Goal: Navigation & Orientation: Find specific page/section

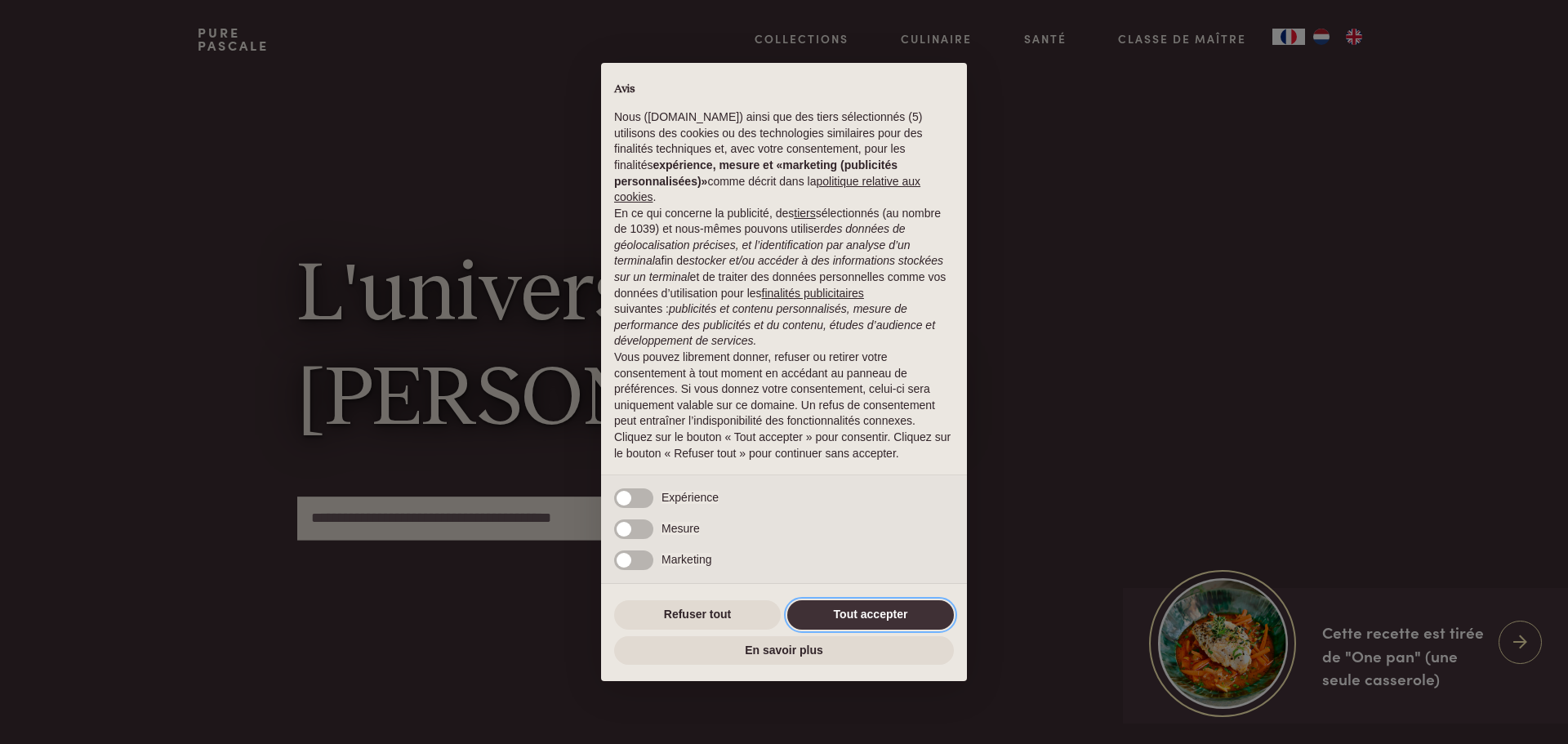
click at [847, 615] on button "Tout accepter" at bounding box center [870, 615] width 166 height 29
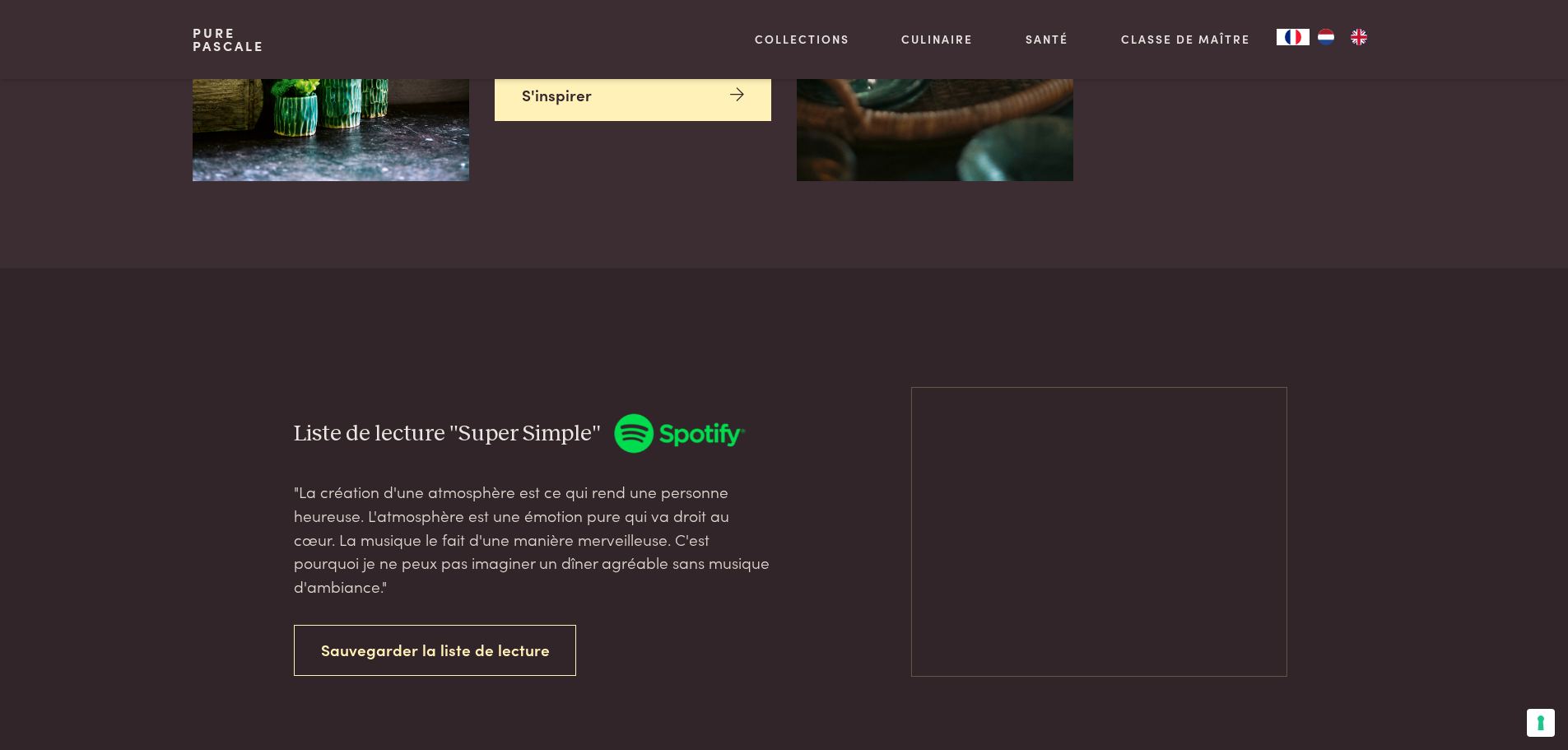
scroll to position [5348, 0]
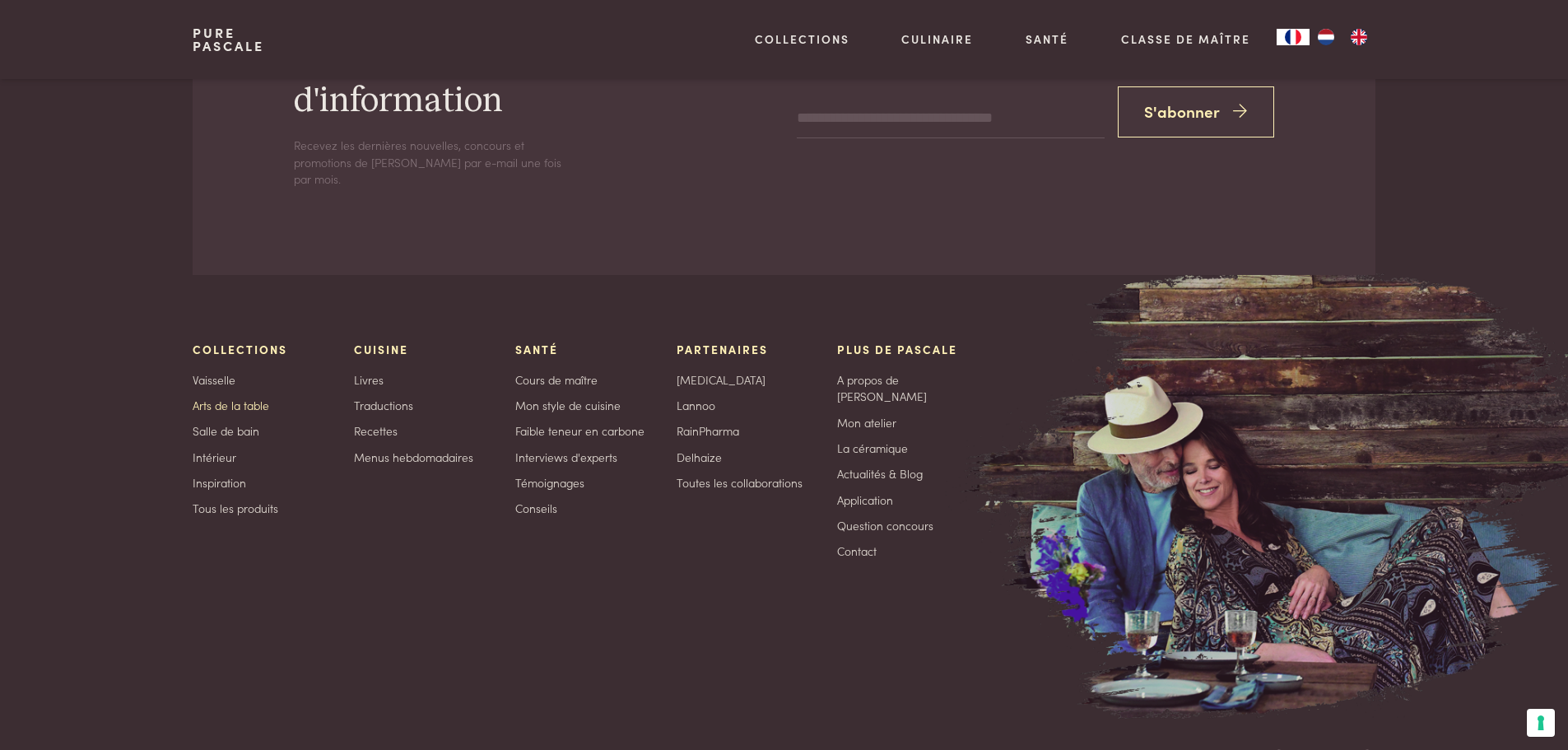
click at [250, 396] on link "Arts de la table" at bounding box center [231, 405] width 76 height 17
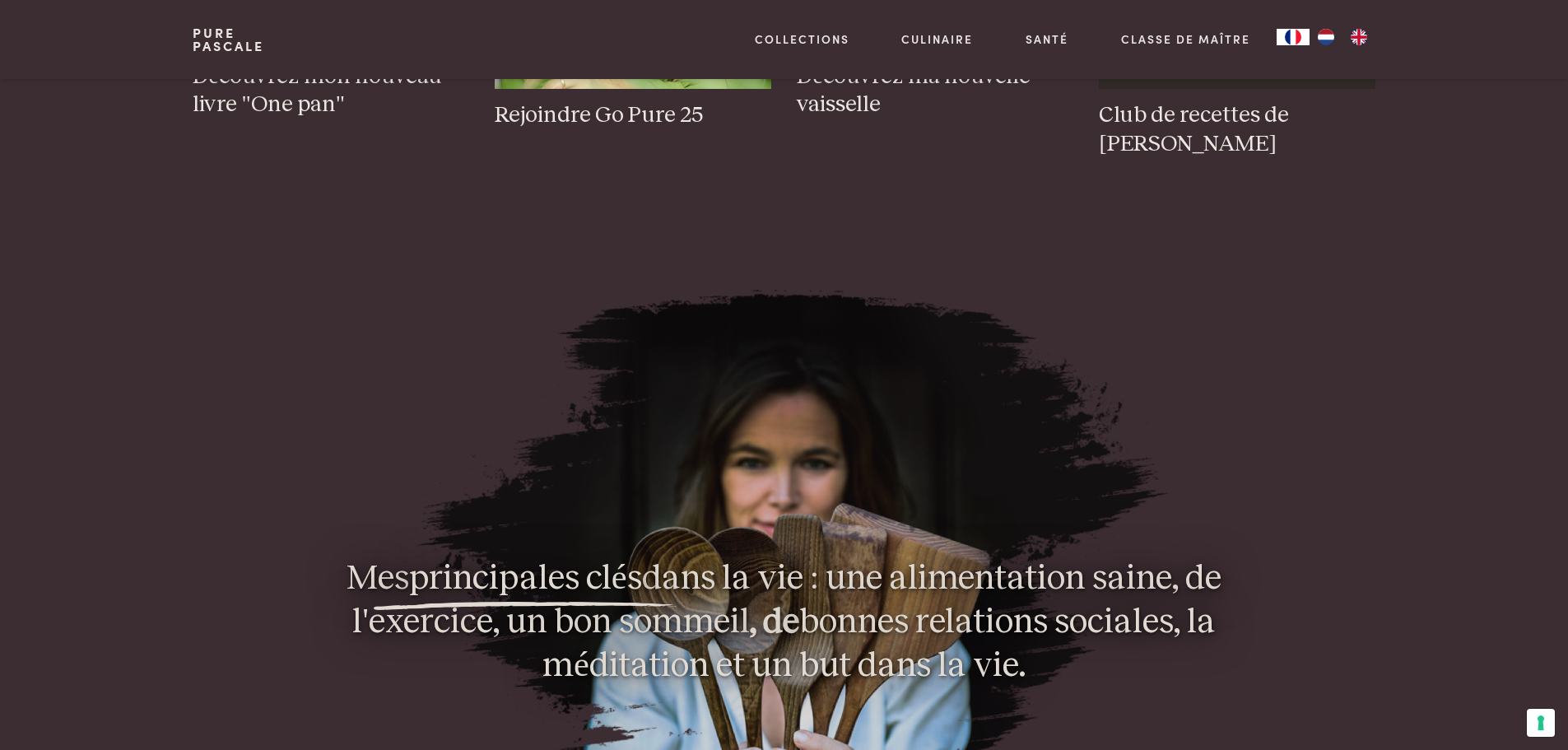
scroll to position [0, 0]
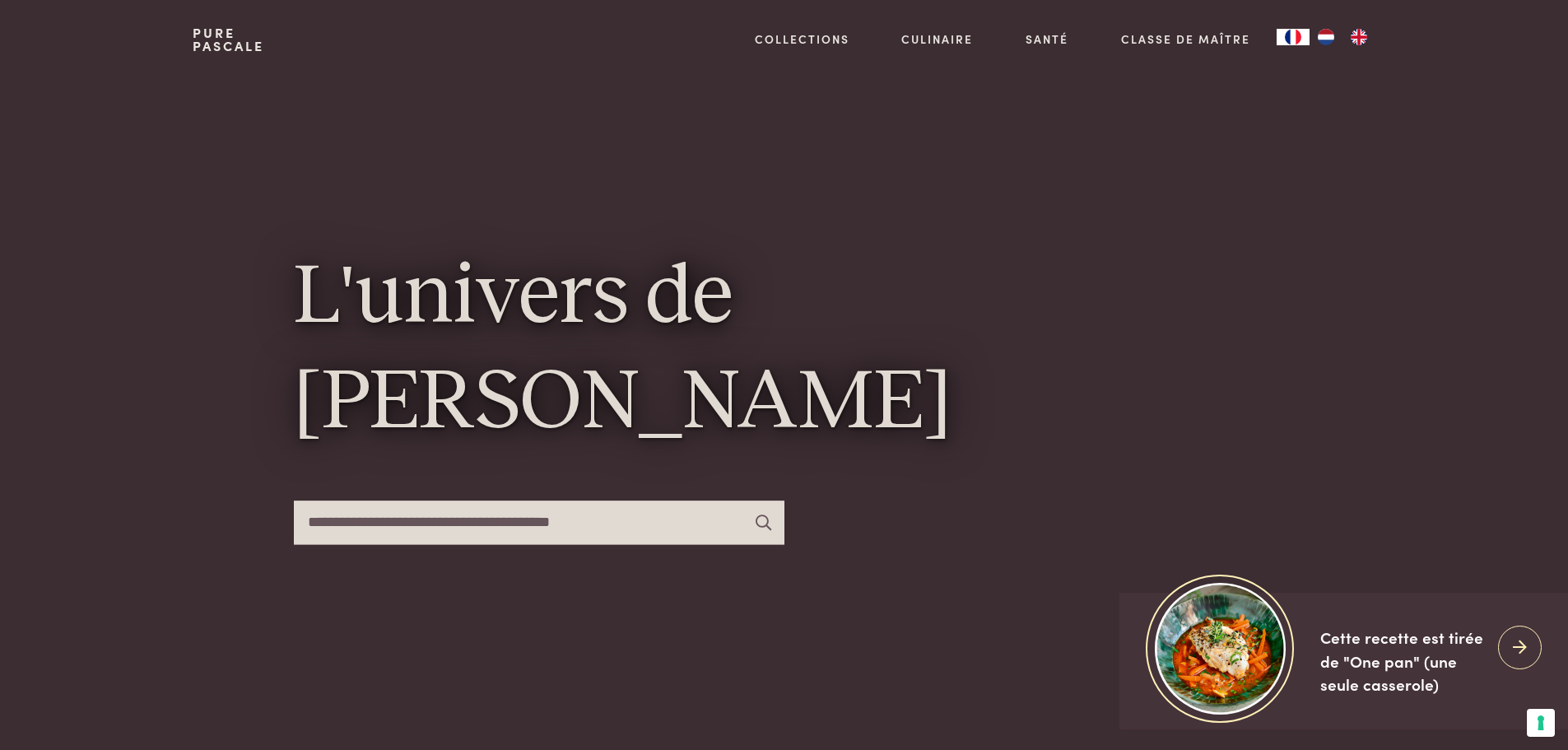
drag, startPoint x: 260, startPoint y: 207, endPoint x: 247, endPoint y: 318, distance: 111.8
click at [247, 318] on div at bounding box center [229, 404] width 74 height 650
click at [1178, 37] on link "Classe de maître" at bounding box center [1186, 39] width 130 height 17
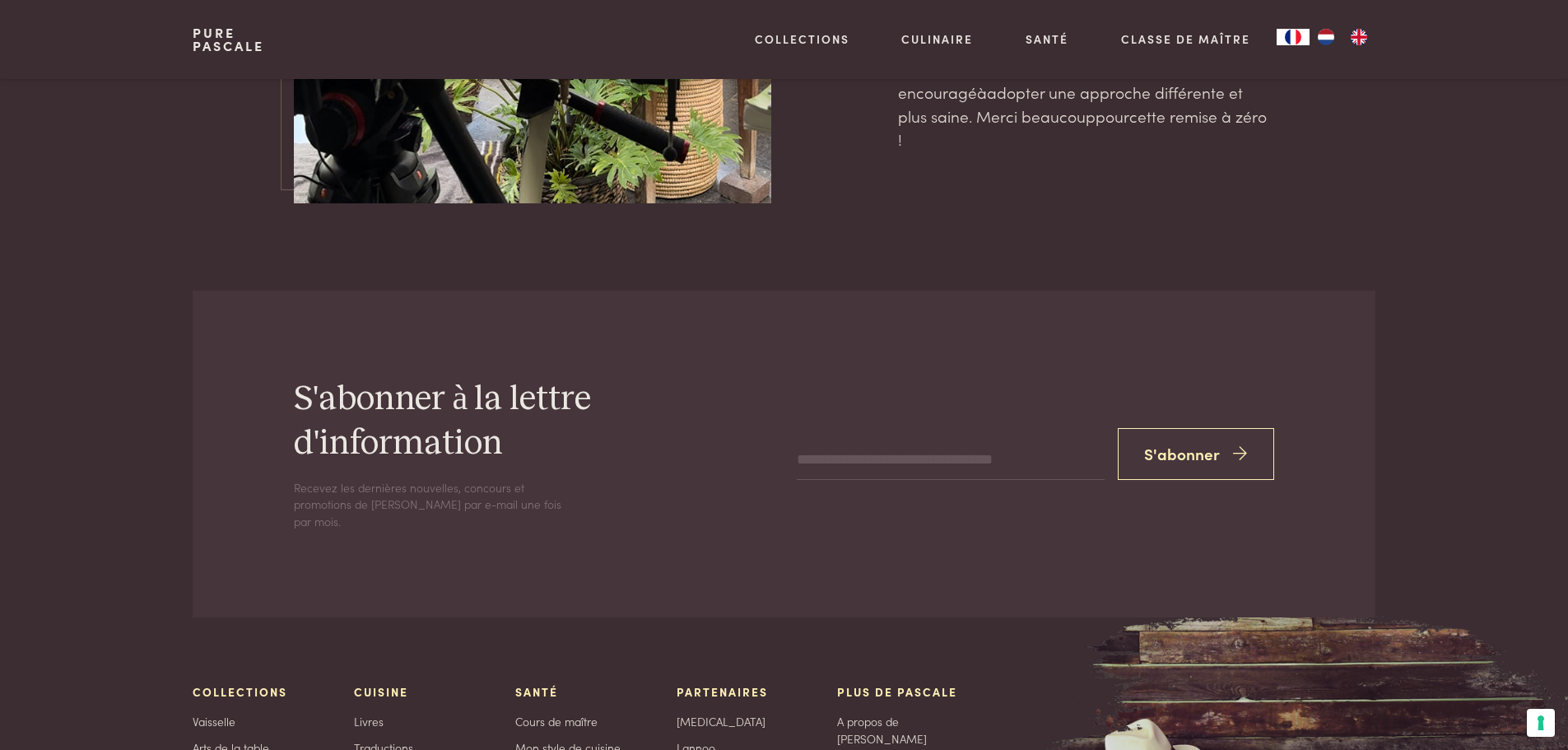
scroll to position [5761, 0]
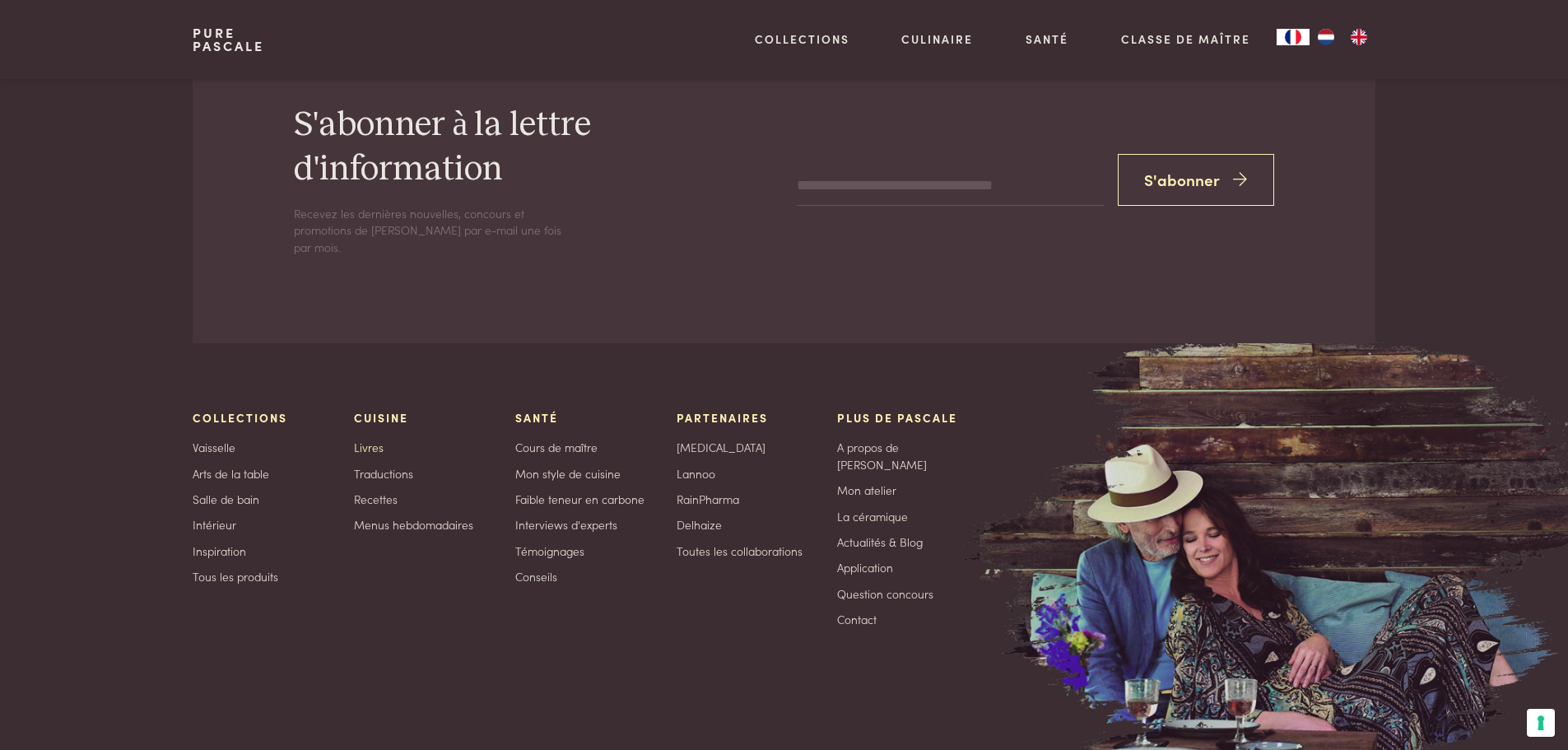
click at [381, 439] on link "Livres" at bounding box center [369, 448] width 30 height 17
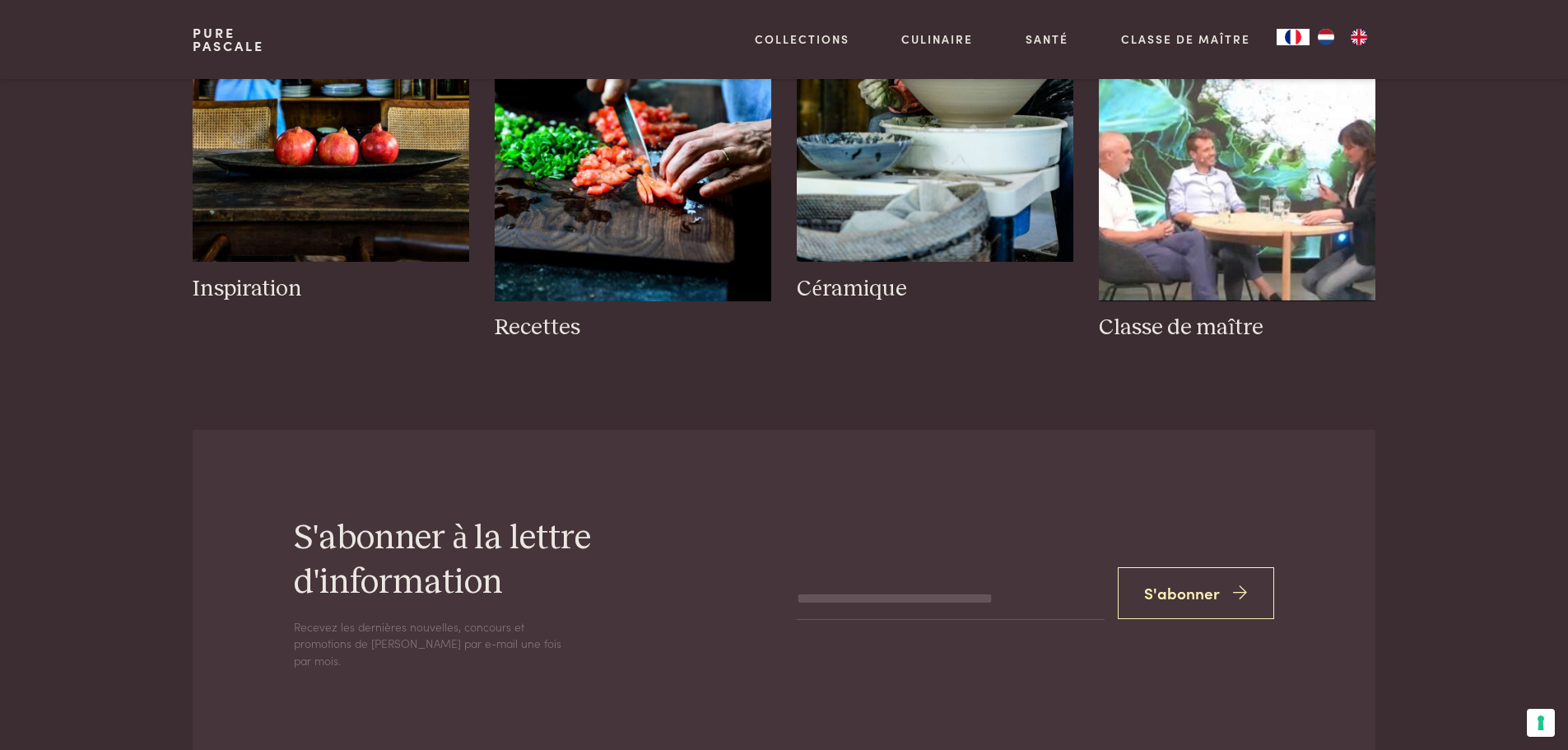
scroll to position [1920, 0]
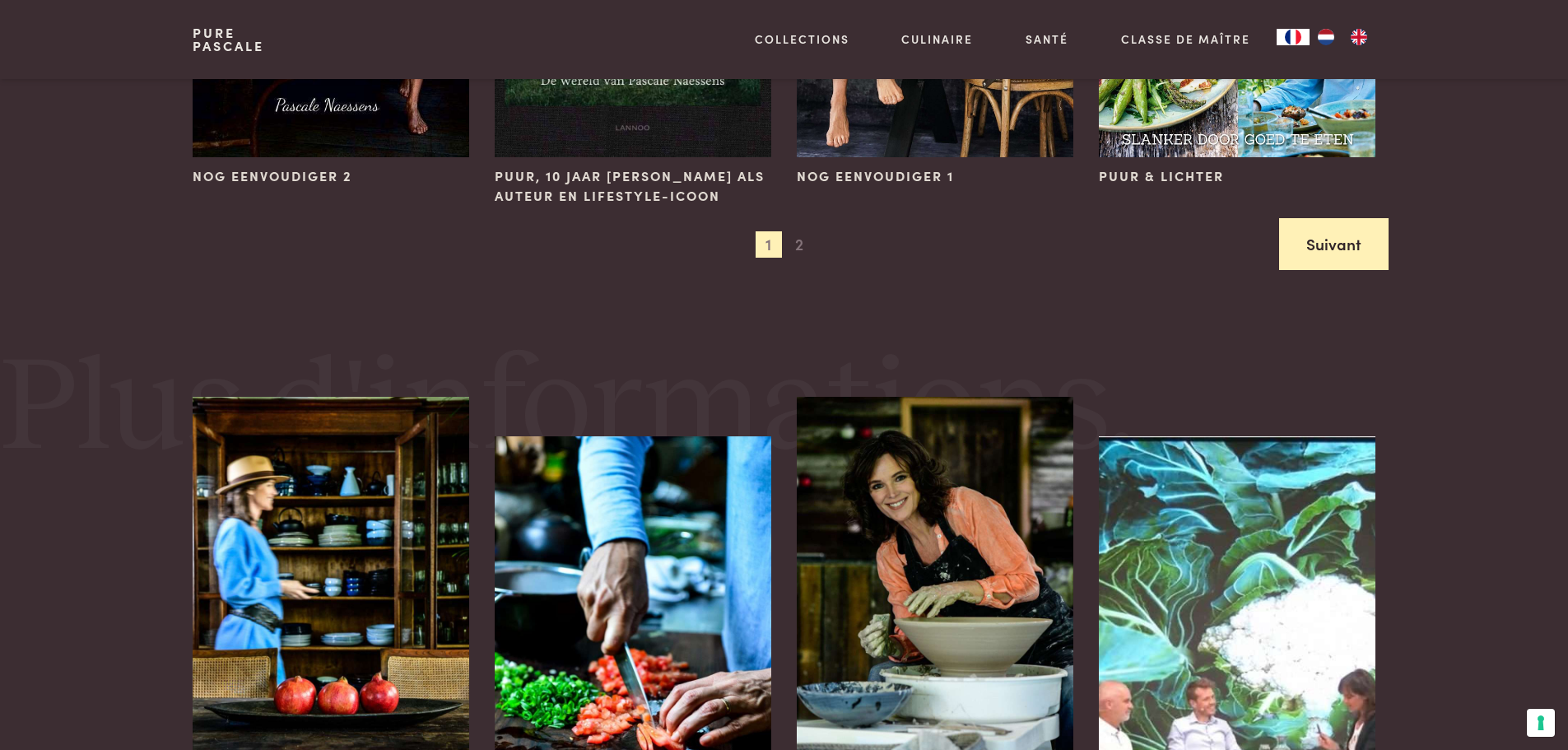
click at [1352, 240] on link "Suivant" at bounding box center [1334, 244] width 110 height 52
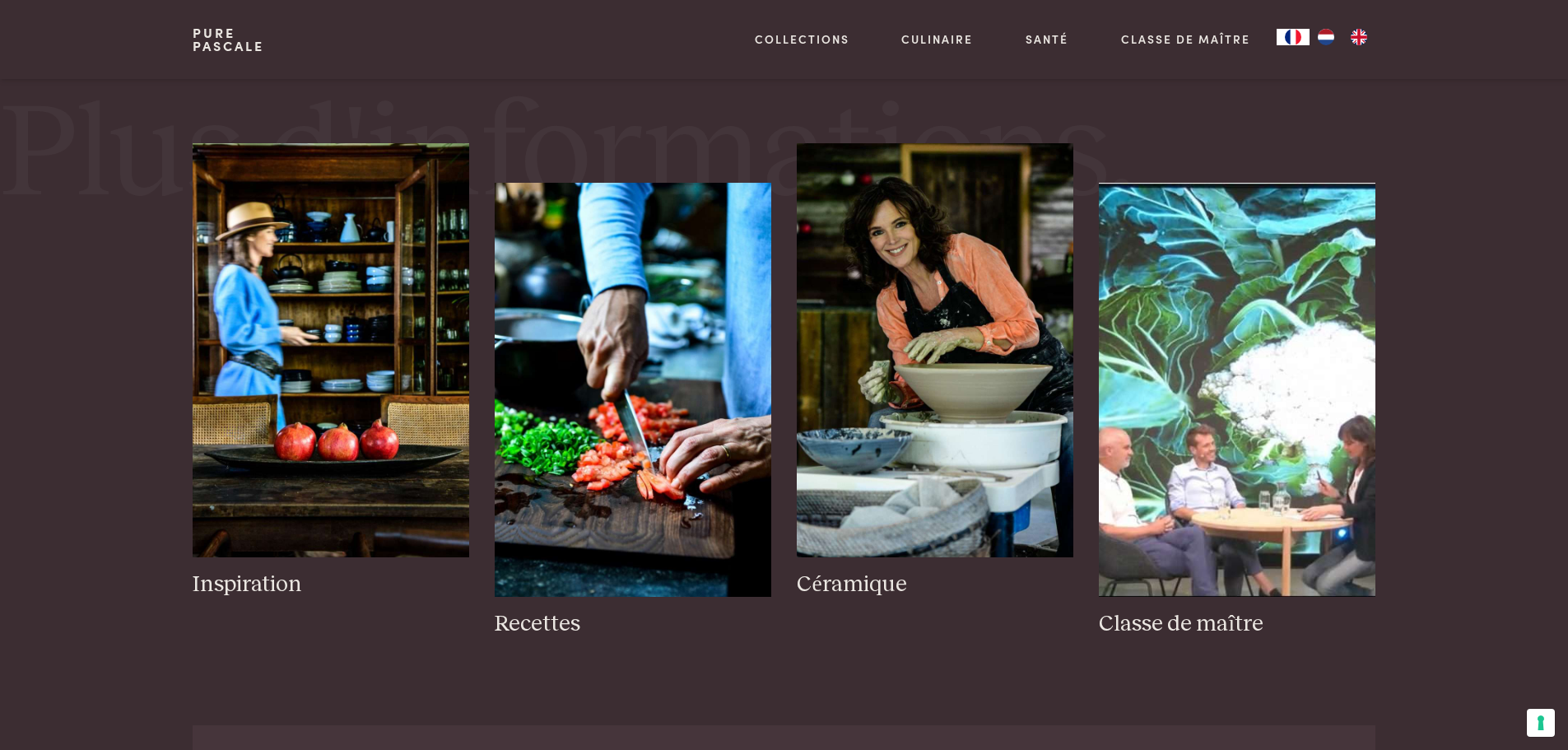
scroll to position [1372, 0]
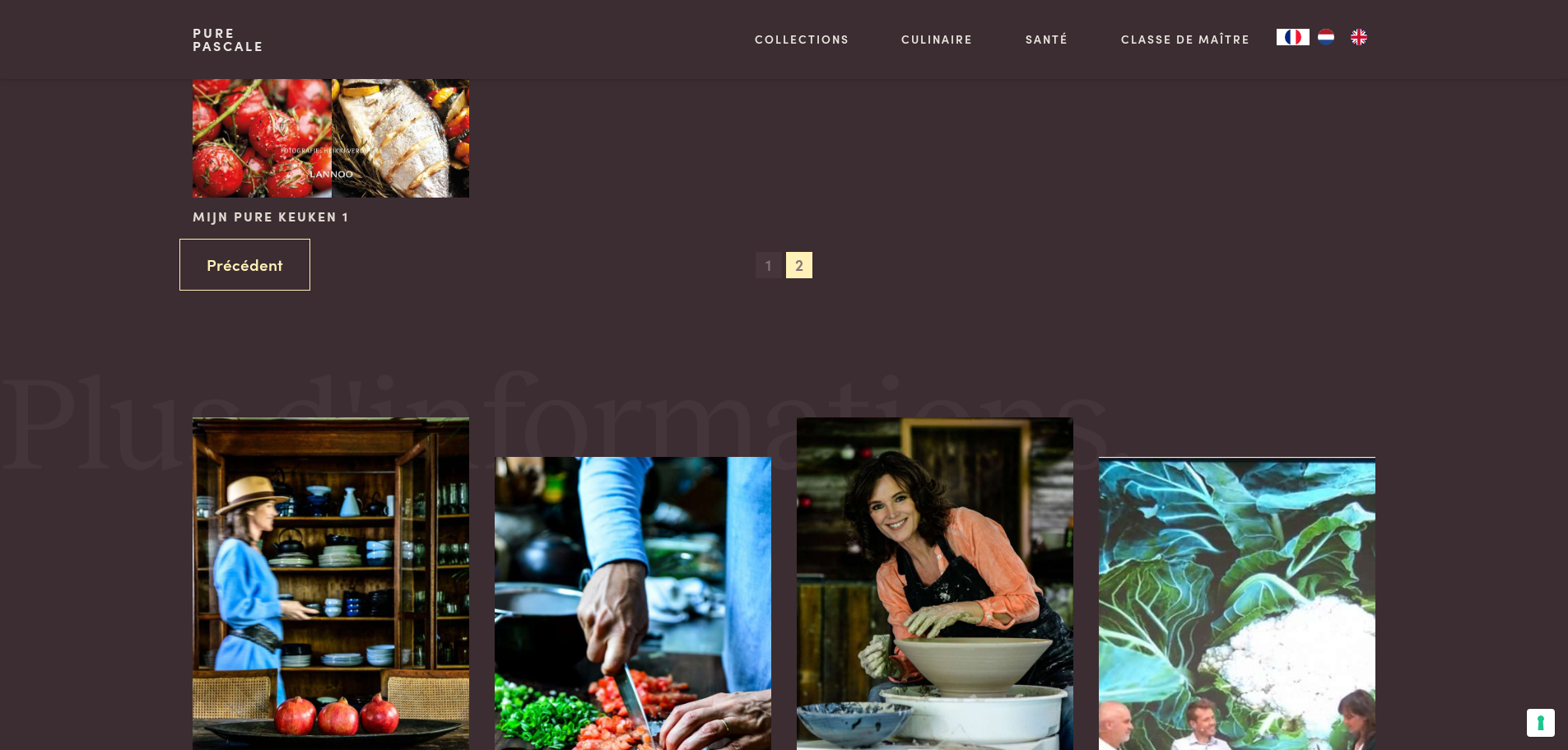
click at [767, 262] on span "1" at bounding box center [768, 265] width 26 height 26
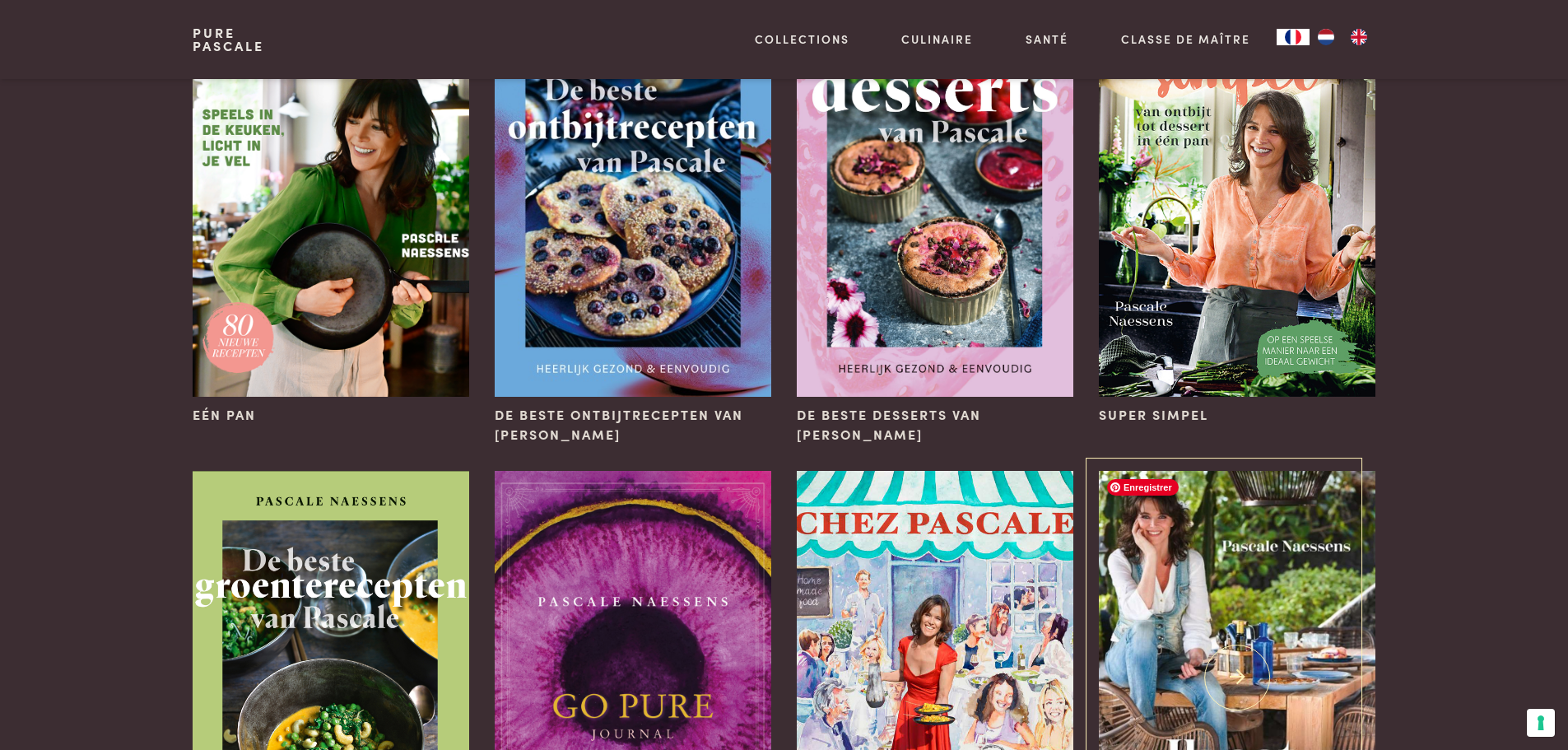
scroll to position [0, 0]
